Goal: Navigation & Orientation: Find specific page/section

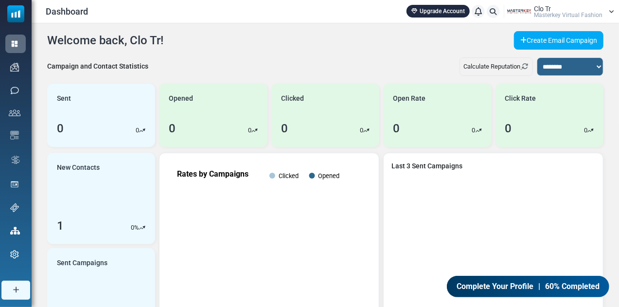
click at [512, 288] on span "Complete Your Profile" at bounding box center [494, 286] width 80 height 12
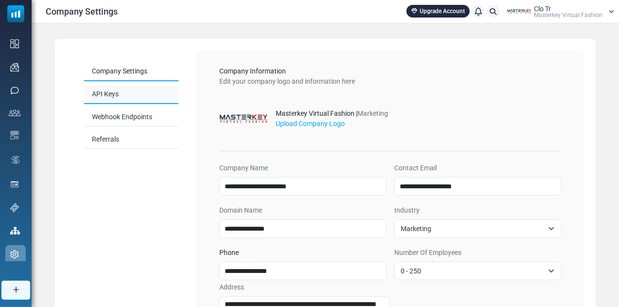
click at [112, 90] on link "API Keys" at bounding box center [131, 94] width 94 height 19
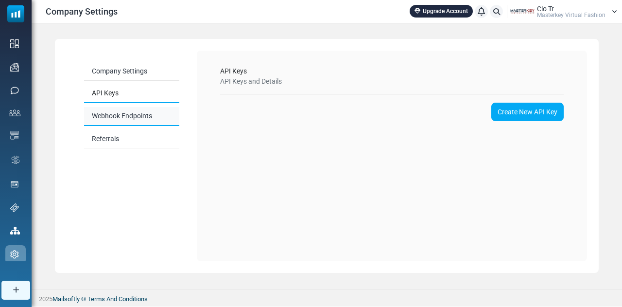
click at [117, 108] on link "Webhook Endpoints" at bounding box center [131, 116] width 95 height 19
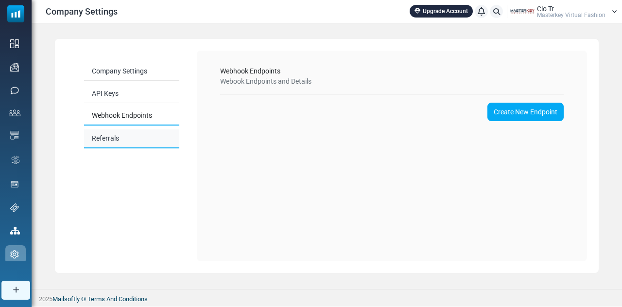
click at [111, 133] on link "Referrals" at bounding box center [131, 138] width 95 height 19
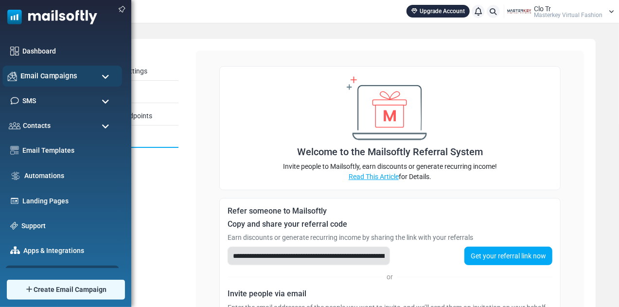
click at [54, 78] on span "Email Campaigns" at bounding box center [48, 76] width 57 height 11
